Goal: Task Accomplishment & Management: Use online tool/utility

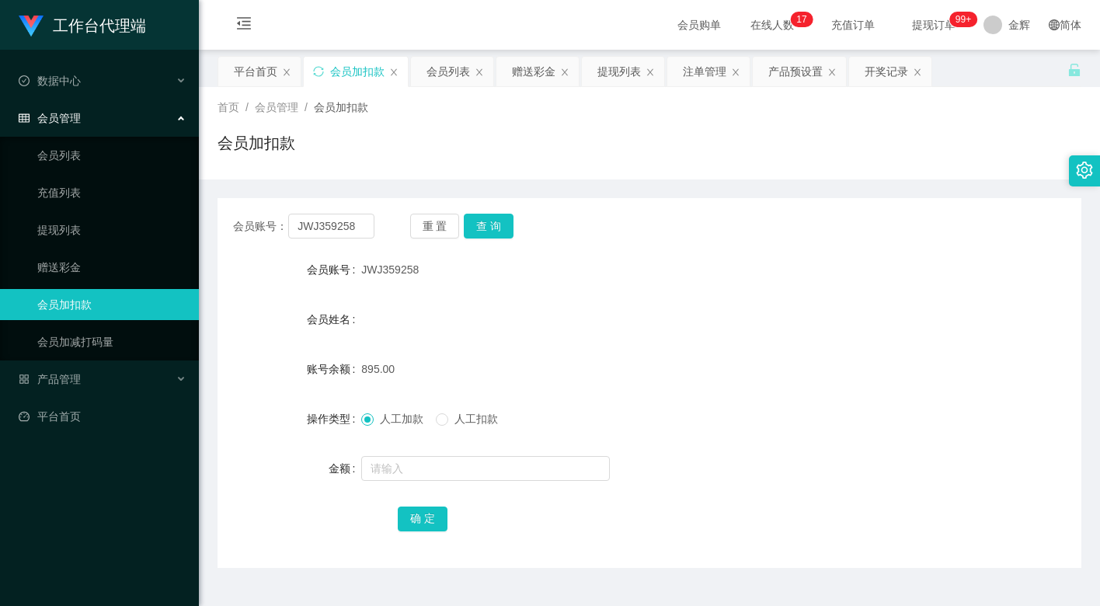
click at [439, 231] on button "重 置" at bounding box center [435, 226] width 50 height 25
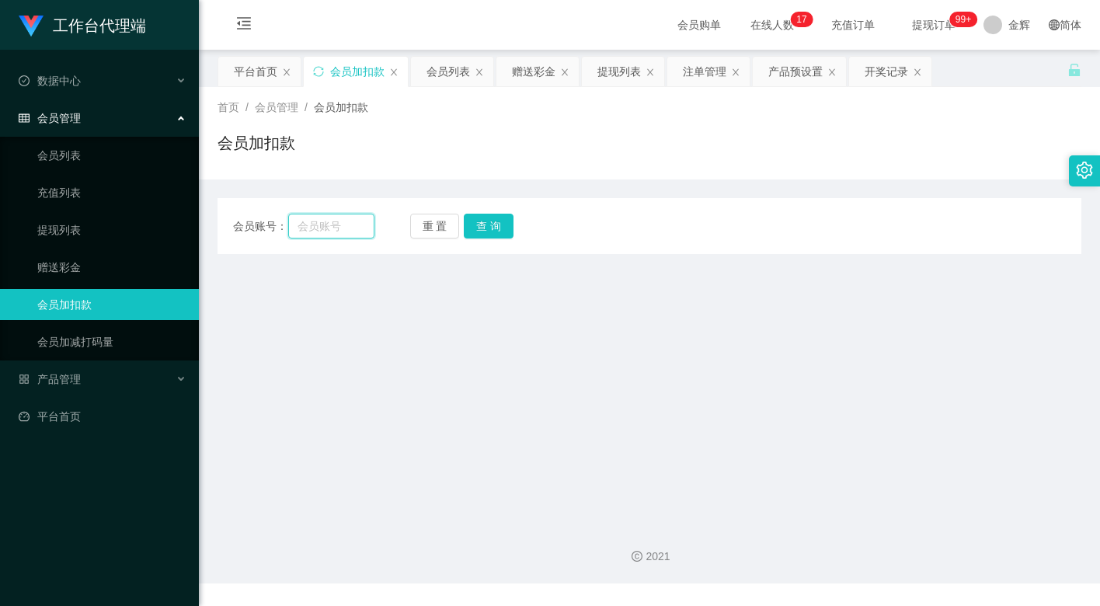
click at [345, 227] on input "text" at bounding box center [331, 226] width 86 height 25
paste input "这是【包赔协议】，请您先保存好以作保障📄 目前财务部门正在为您进行审核！请您稍作等待~"
paste input "83014728"
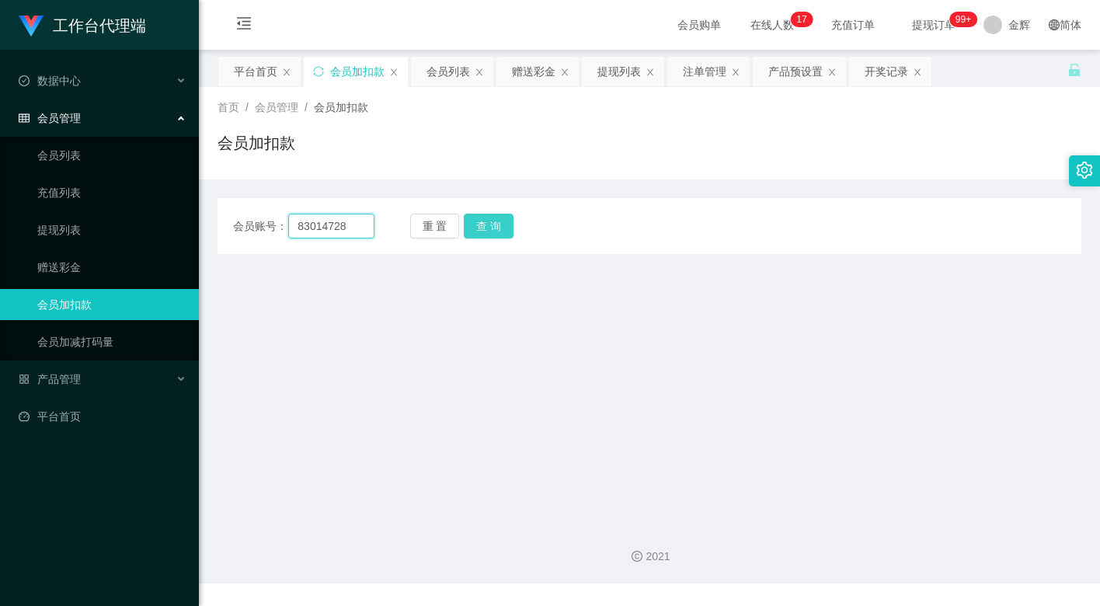
type input "83014728"
click at [478, 220] on button "查 询" at bounding box center [489, 226] width 50 height 25
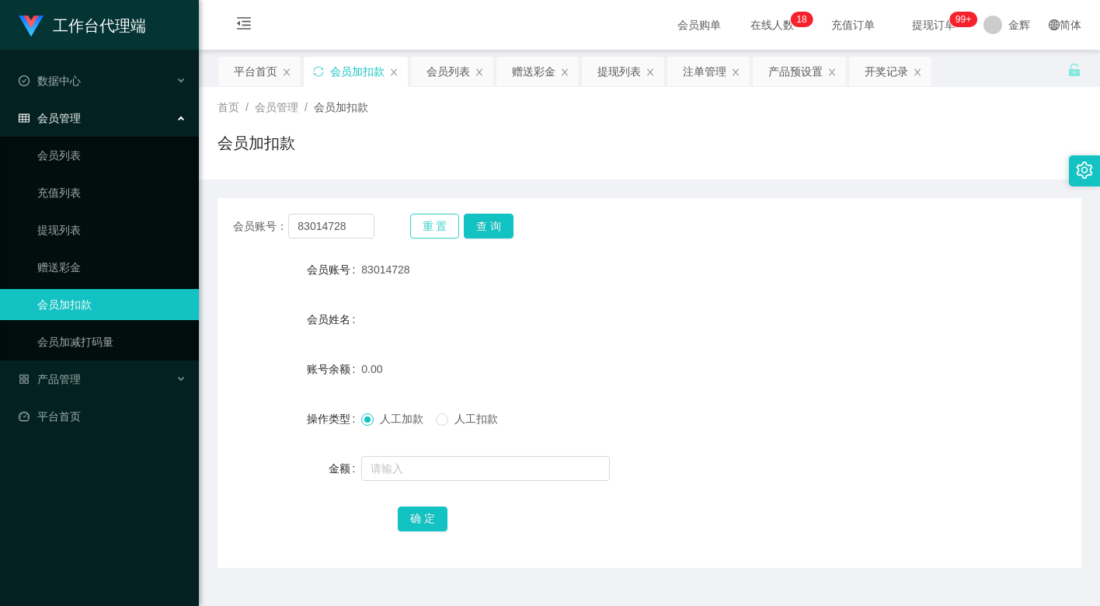
drag, startPoint x: 432, startPoint y: 228, endPoint x: 376, endPoint y: 224, distance: 56.1
click at [432, 227] on button "重 置" at bounding box center [435, 226] width 50 height 25
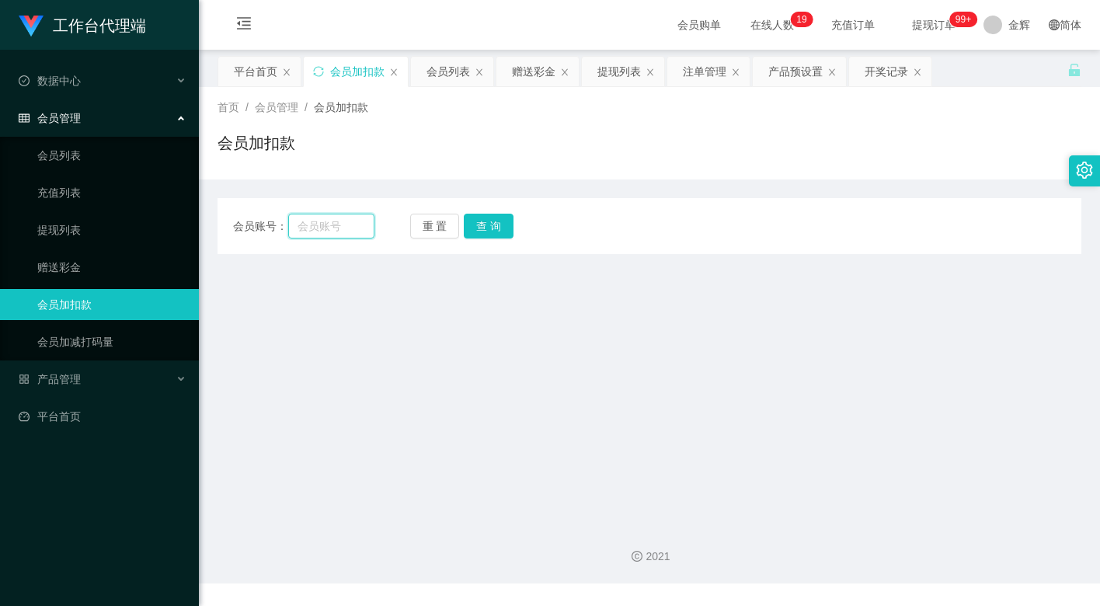
click at [338, 220] on input "text" at bounding box center [331, 226] width 86 height 25
paste input "83014728"
type input "83014728"
click at [497, 221] on button "查 询" at bounding box center [489, 226] width 50 height 25
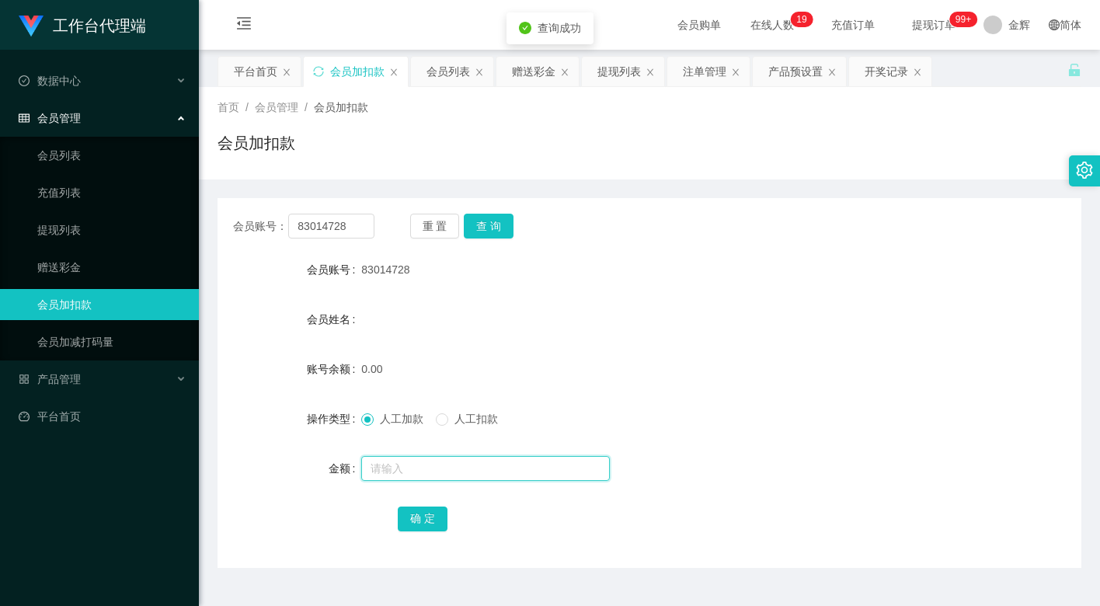
click at [420, 468] on input "text" at bounding box center [485, 468] width 249 height 25
type input "500"
click at [426, 518] on button "确 定" at bounding box center [423, 518] width 50 height 25
click at [419, 143] on div "会员加扣款" at bounding box center [649, 149] width 864 height 36
click at [254, 548] on div "会员账号： 83014728 重 置 查 询 会员账号 83014728 会员姓名 账号余额 500.00 操作类型 人工加款 人工扣款 金额 确 定" at bounding box center [649, 383] width 864 height 370
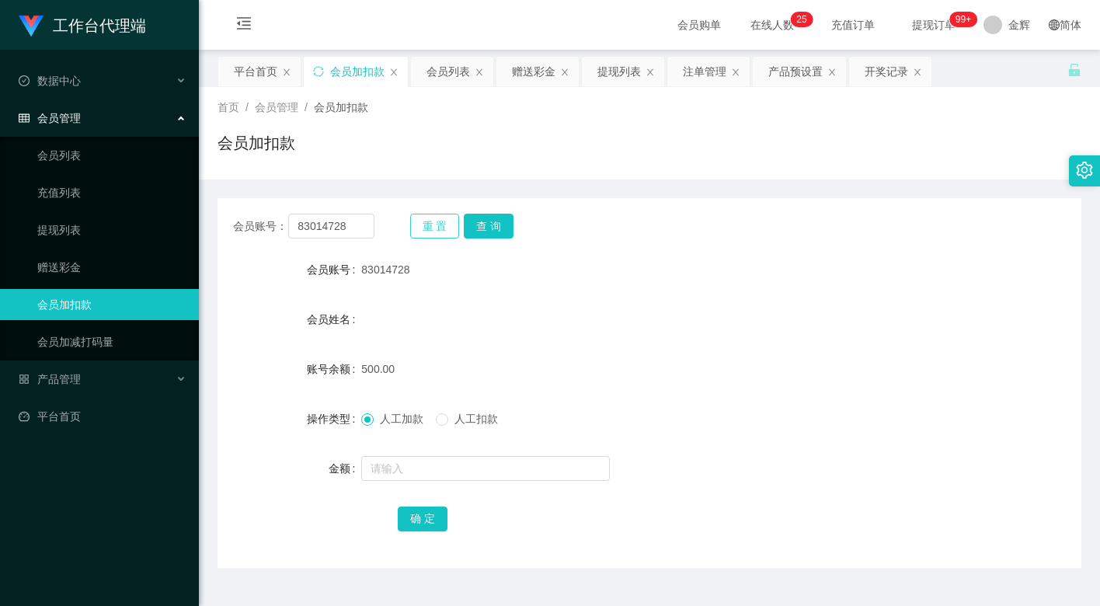
click at [447, 224] on button "重 置" at bounding box center [435, 226] width 50 height 25
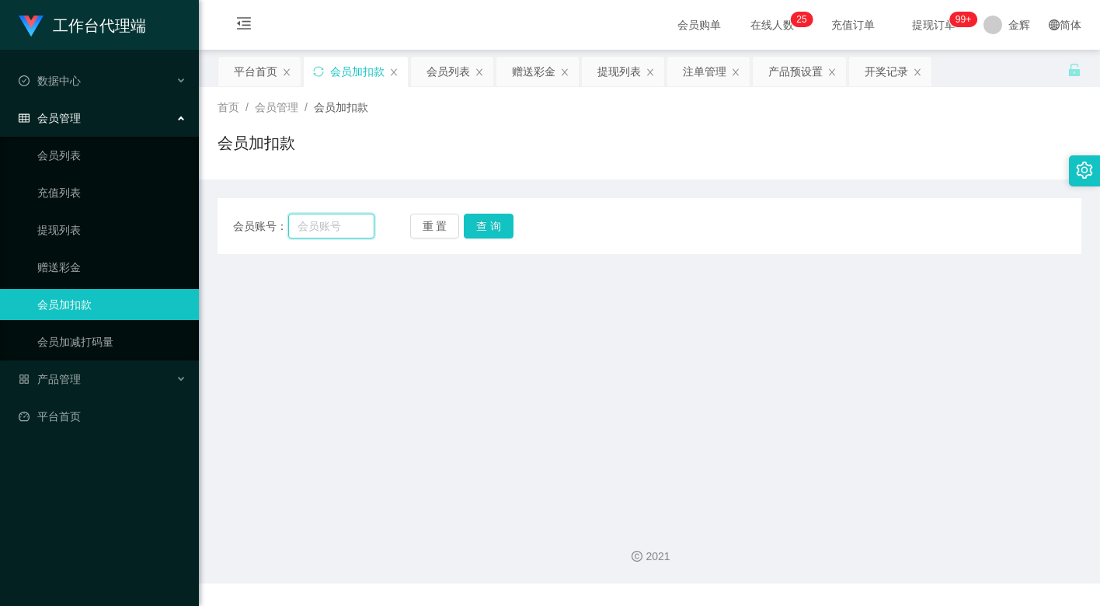
click at [341, 228] on input "text" at bounding box center [331, 226] width 86 height 25
paste input "Pema"
type input "Pema"
drag, startPoint x: 490, startPoint y: 222, endPoint x: 497, endPoint y: 240, distance: 19.2
click at [490, 222] on button "查 询" at bounding box center [489, 226] width 50 height 25
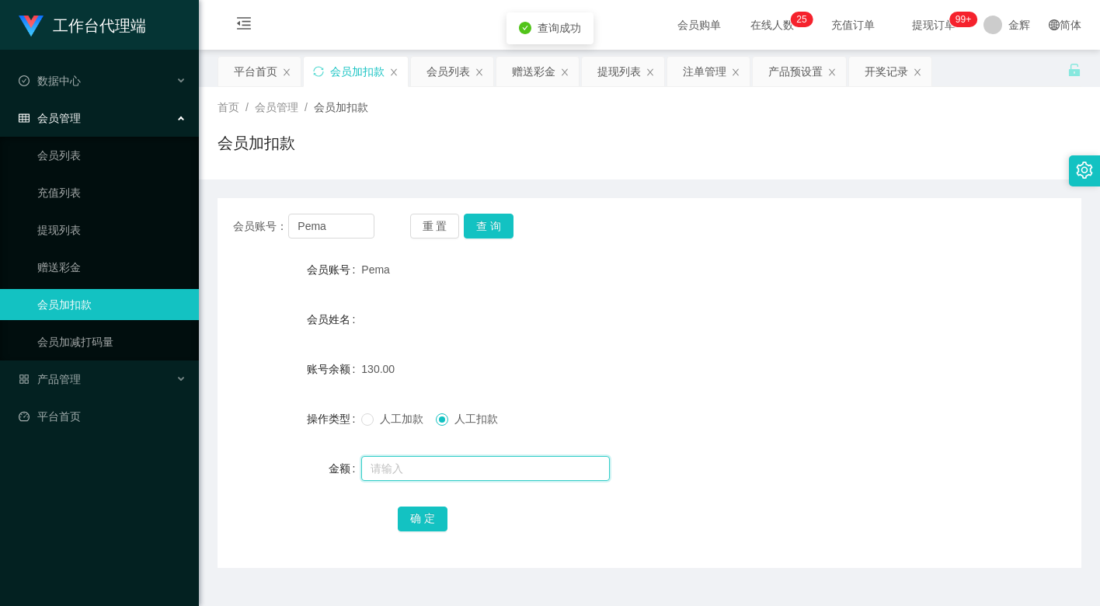
click at [429, 468] on input "text" at bounding box center [485, 468] width 249 height 25
type input "130"
click at [425, 520] on button "确 定" at bounding box center [423, 518] width 50 height 25
click at [488, 124] on div "首页 / 会员管理 / 会员加扣款 / 会员加扣款" at bounding box center [649, 133] width 864 height 68
click at [453, 222] on button "重 置" at bounding box center [435, 226] width 50 height 25
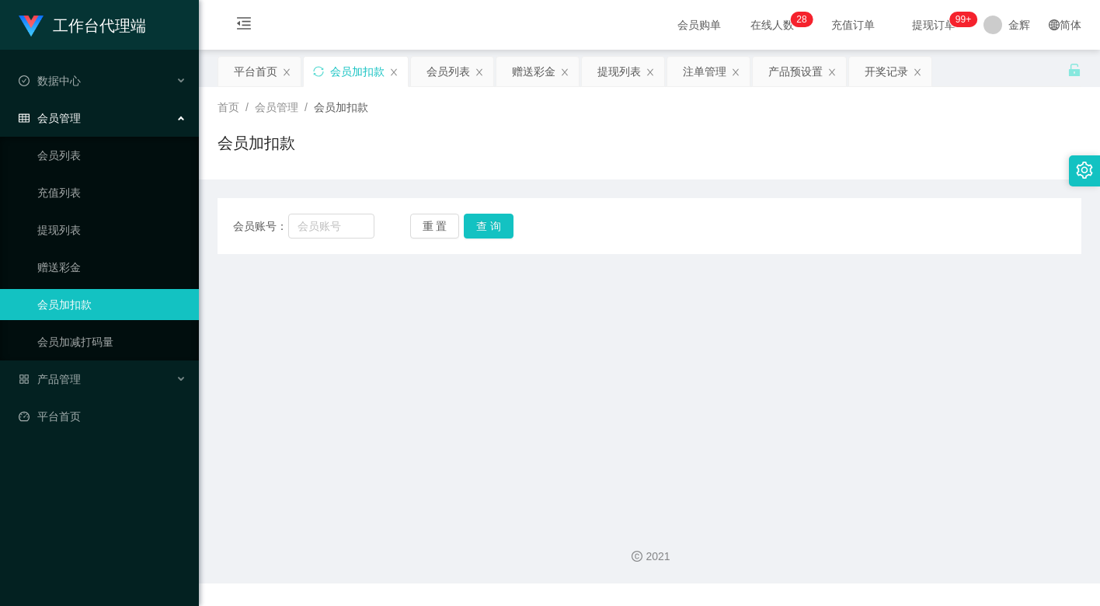
click at [578, 166] on div "会员加扣款" at bounding box center [649, 149] width 864 height 36
click at [298, 311] on main "关闭左侧 关闭右侧 关闭其它 刷新页面 平台首页 会员加扣款 会员列表 赠送彩金 提现列表 注单管理 产品预设置 开奖记录 首页 / 会员管理 / 会员加扣款…" at bounding box center [649, 280] width 901 height 461
drag, startPoint x: 429, startPoint y: 222, endPoint x: 387, endPoint y: 224, distance: 42.7
click at [429, 222] on button "重 置" at bounding box center [435, 226] width 50 height 25
click at [341, 224] on input "text" at bounding box center [331, 226] width 86 height 25
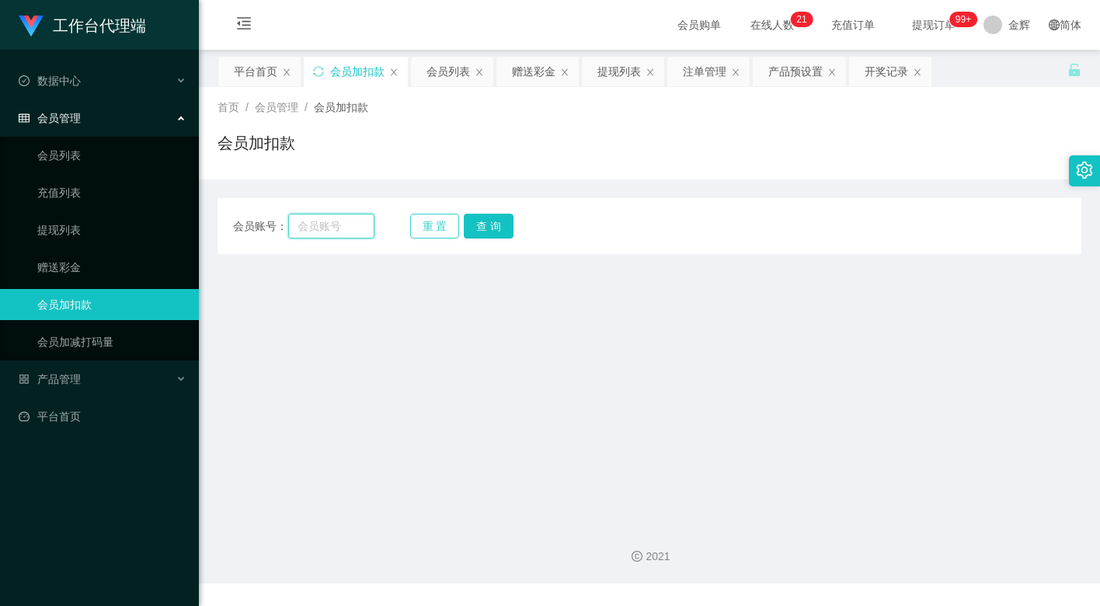
paste input "Pema"
type input "Pema"
click at [489, 215] on button "查 询" at bounding box center [489, 226] width 50 height 25
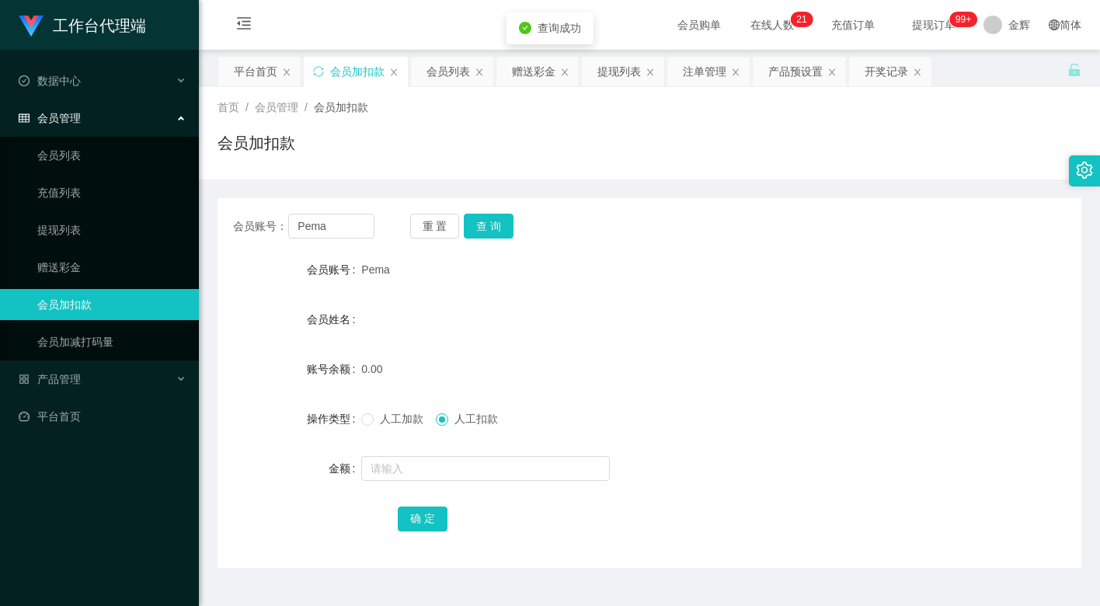
drag, startPoint x: 381, startPoint y: 419, endPoint x: 392, endPoint y: 432, distance: 17.0
click at [381, 419] on span "人工加款" at bounding box center [402, 418] width 56 height 12
click at [411, 466] on input "text" at bounding box center [485, 468] width 249 height 25
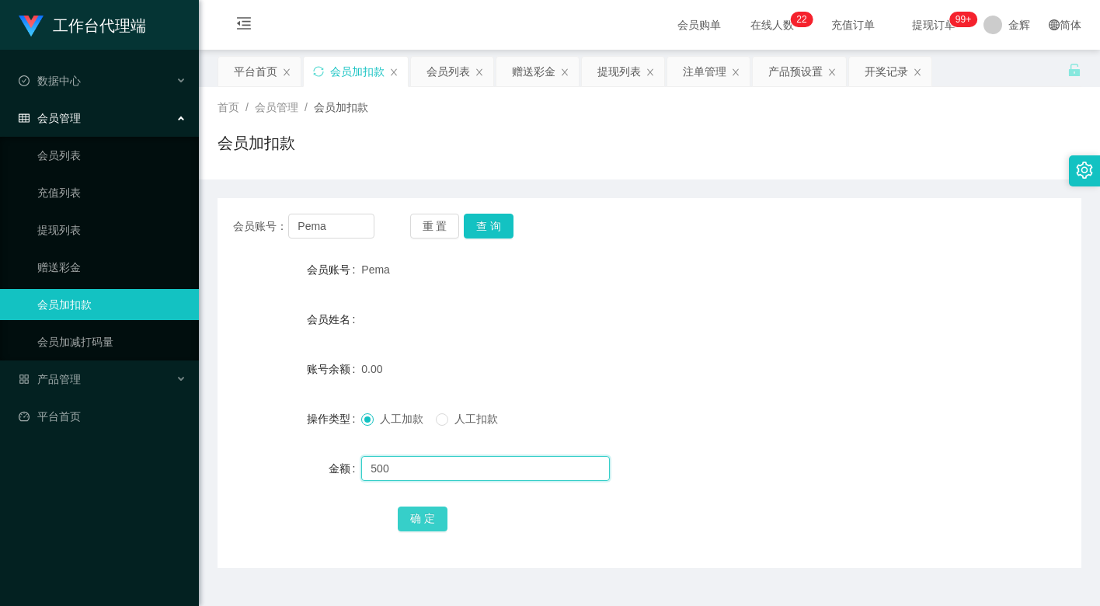
type input "500"
click at [419, 513] on button "确 定" at bounding box center [423, 518] width 50 height 25
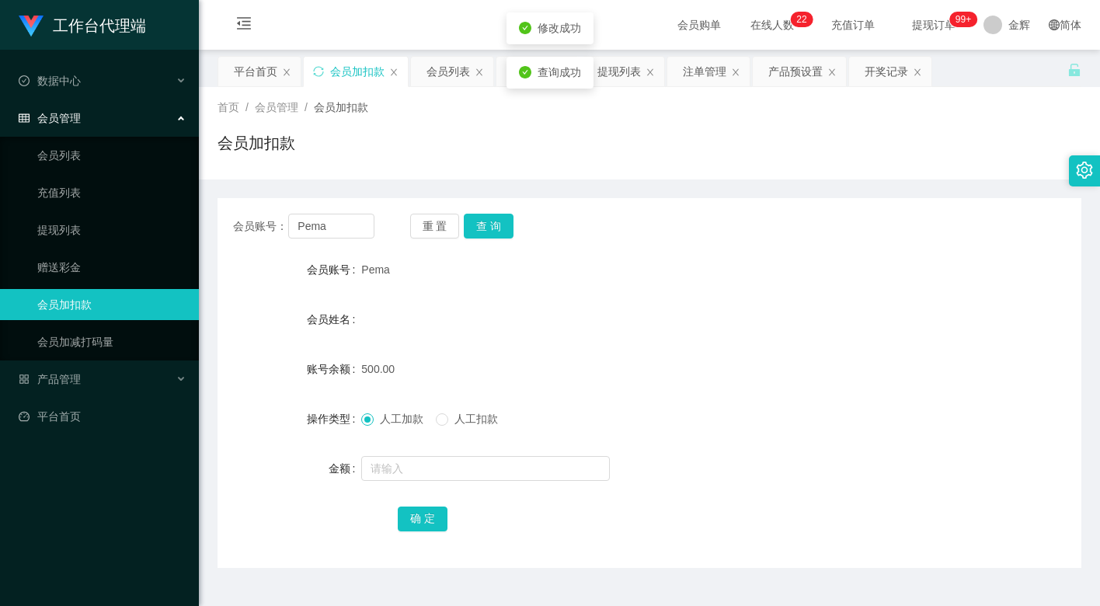
click at [645, 219] on div "会员账号： Pema 重 置 查 询" at bounding box center [649, 226] width 864 height 25
click at [565, 151] on div "会员加扣款" at bounding box center [649, 149] width 864 height 36
click at [427, 219] on button "重 置" at bounding box center [435, 226] width 50 height 25
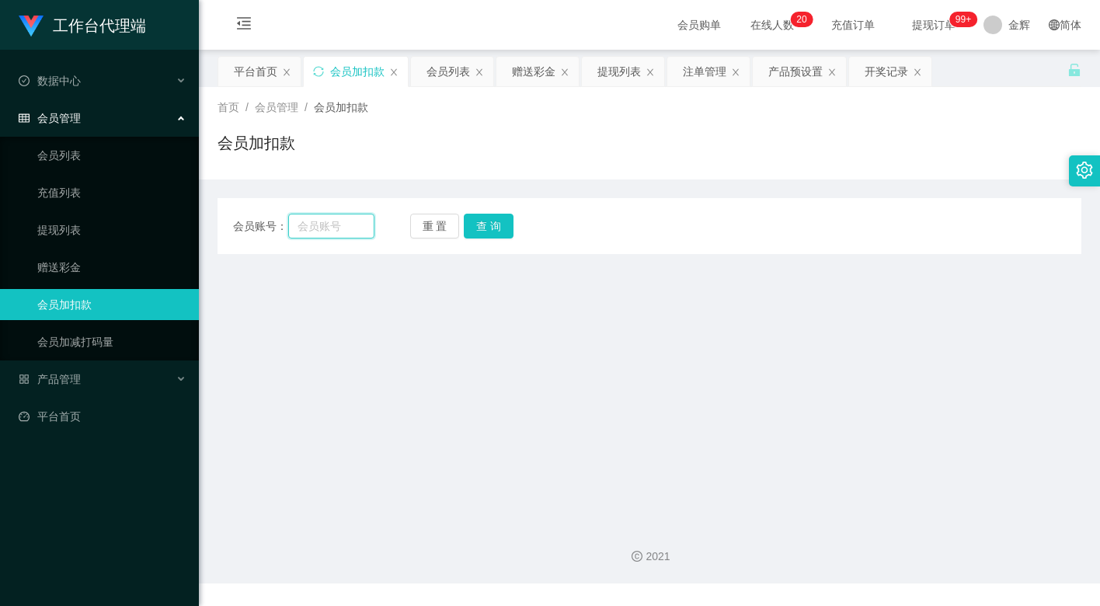
click at [343, 224] on input "text" at bounding box center [331, 226] width 86 height 25
paste input "83014728"
type input "83014728"
click at [492, 217] on button "查 询" at bounding box center [489, 226] width 50 height 25
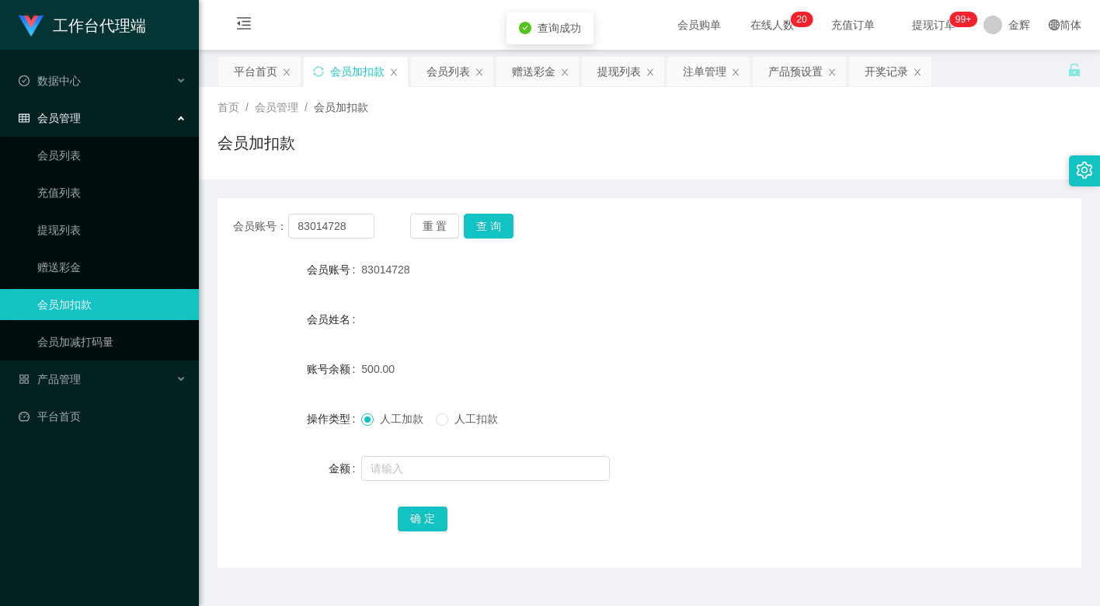
click at [600, 304] on div at bounding box center [613, 304] width 504 height 1
click at [448, 227] on button "重 置" at bounding box center [435, 226] width 50 height 25
